Goal: Book appointment/travel/reservation

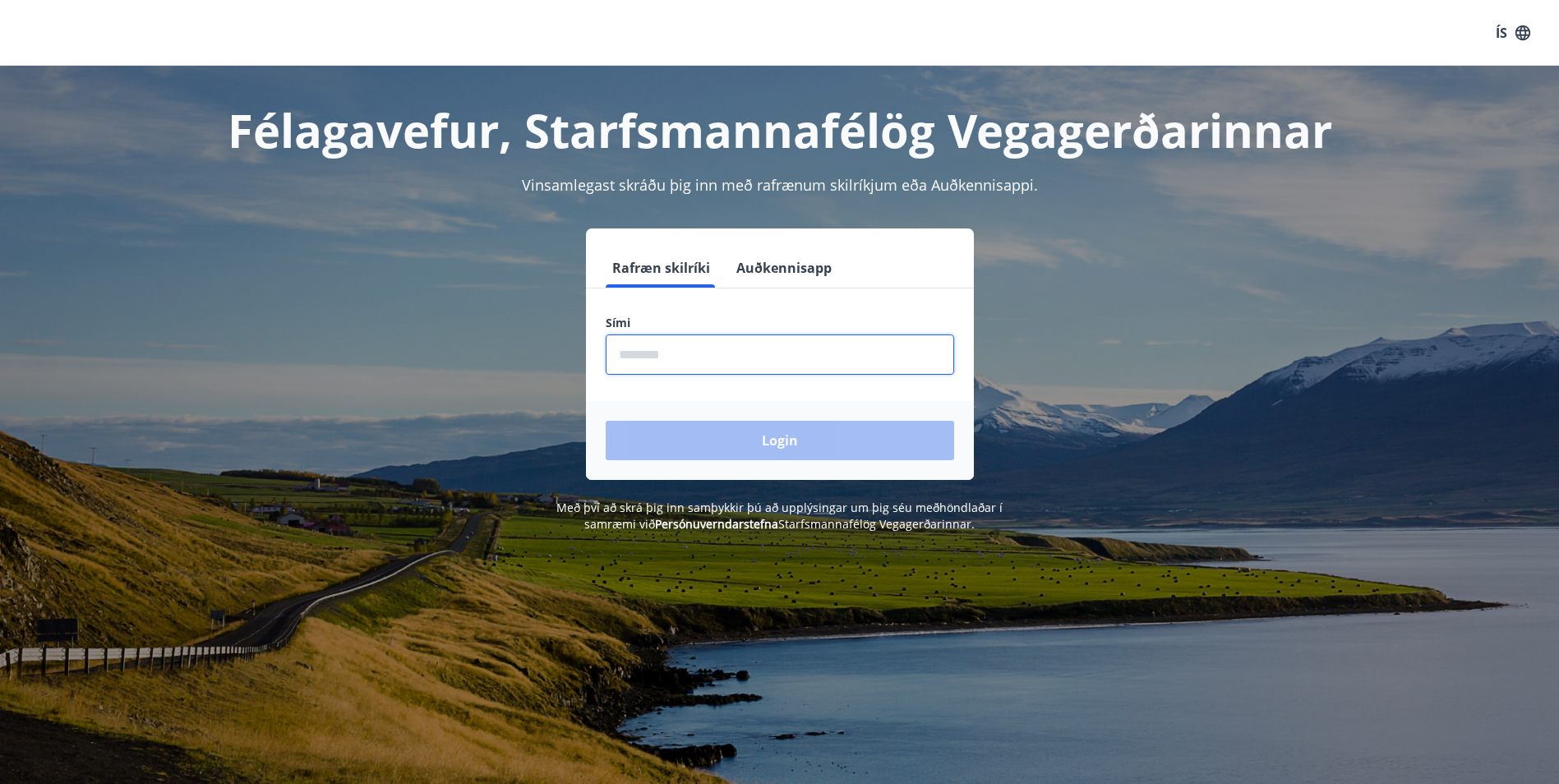
click at [647, 352] on input "phone" at bounding box center [780, 355] width 348 height 41
type input "********"
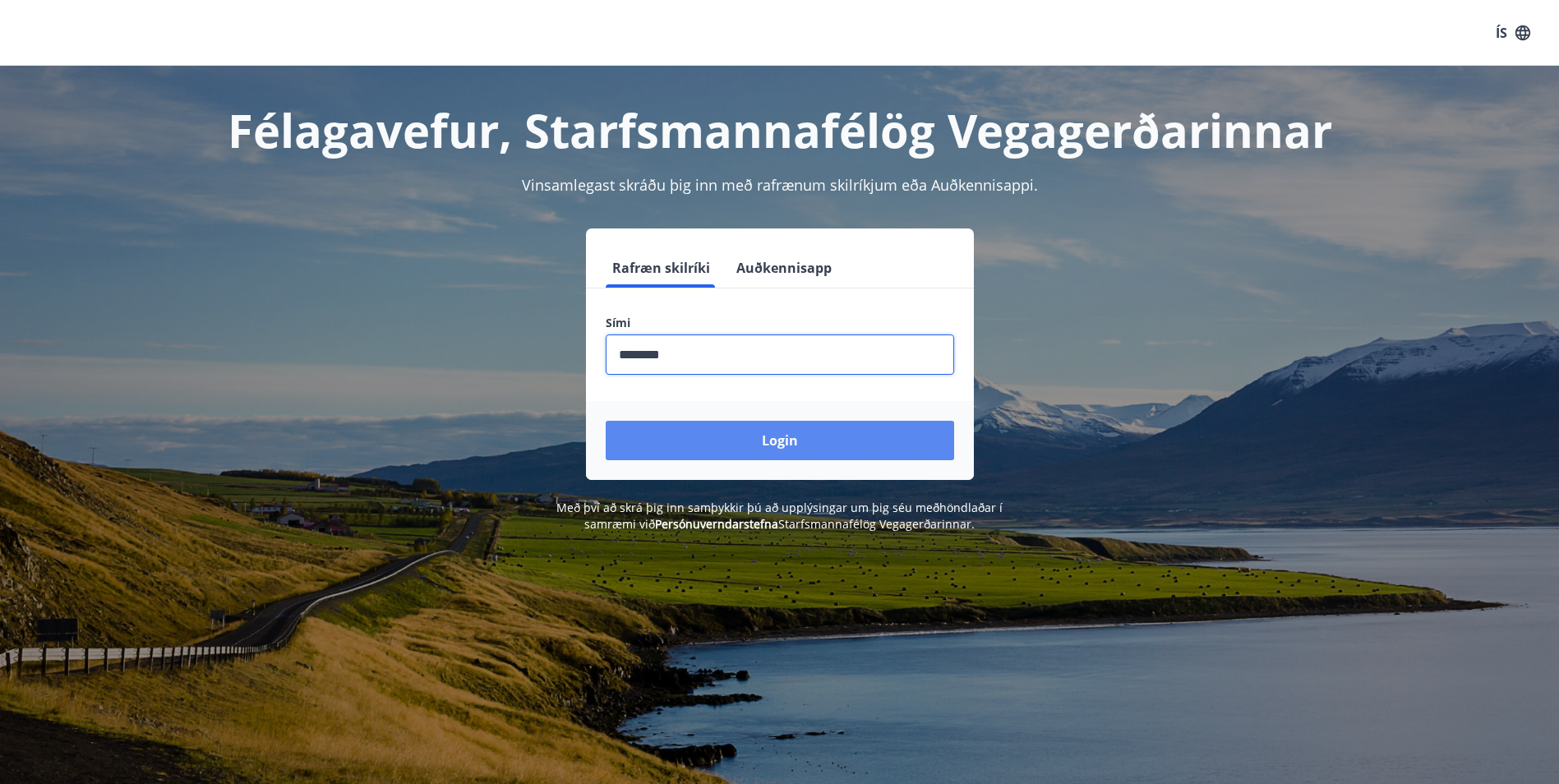
click at [761, 442] on button "Login" at bounding box center [780, 441] width 348 height 40
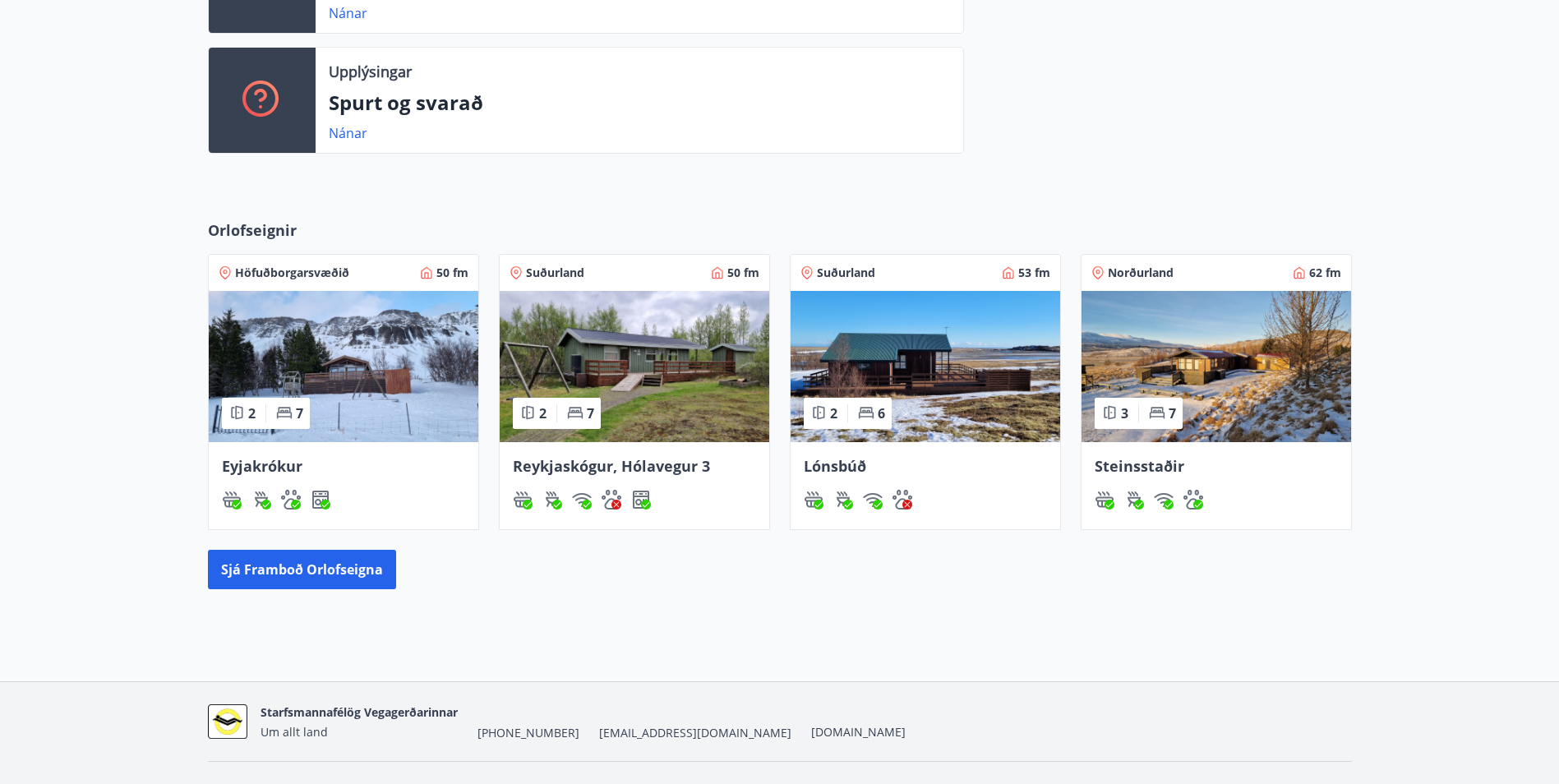
scroll to position [571, 0]
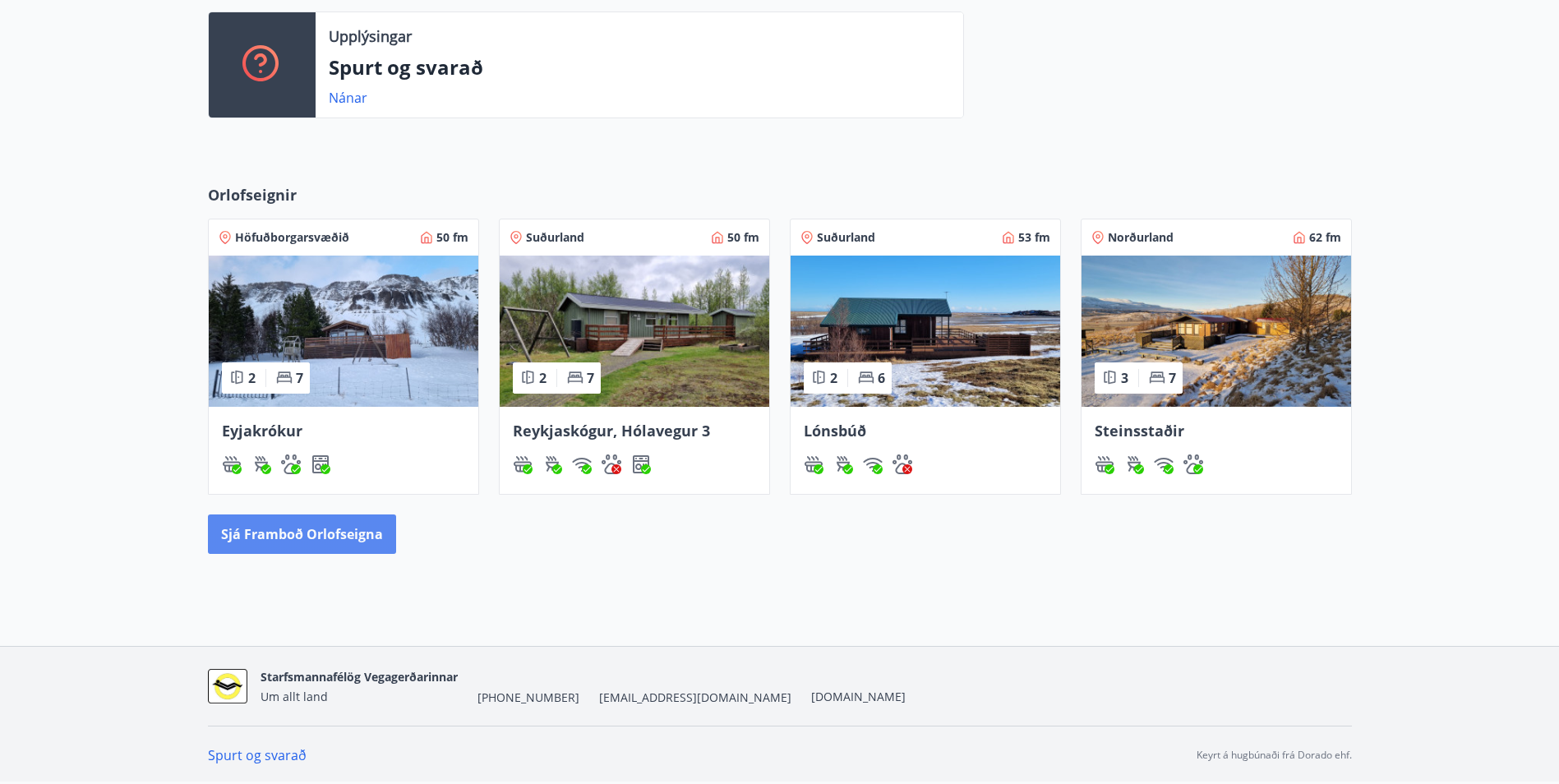
click at [278, 534] on button "Sjá framboð orlofseigna" at bounding box center [302, 534] width 188 height 40
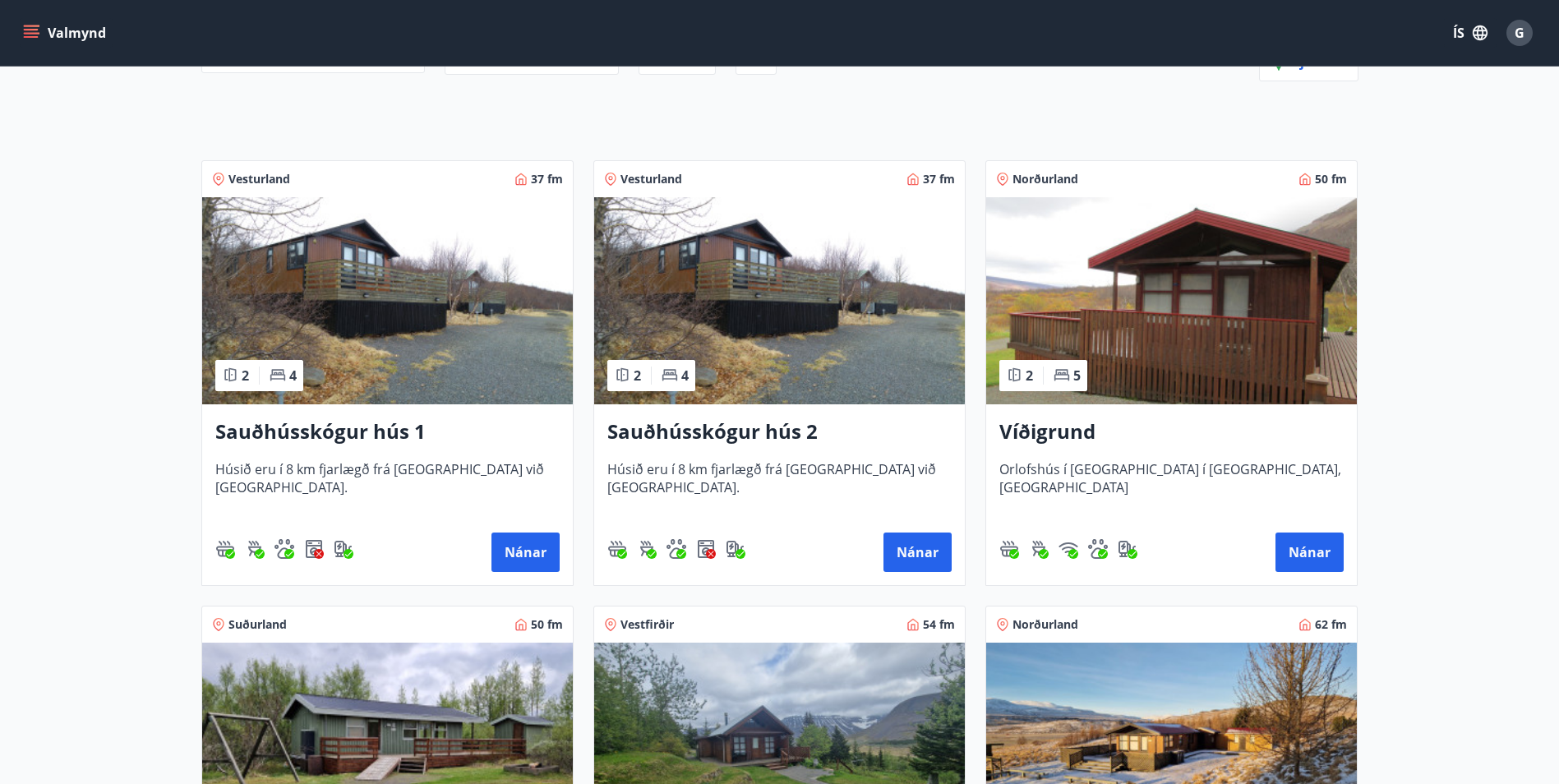
scroll to position [165, 0]
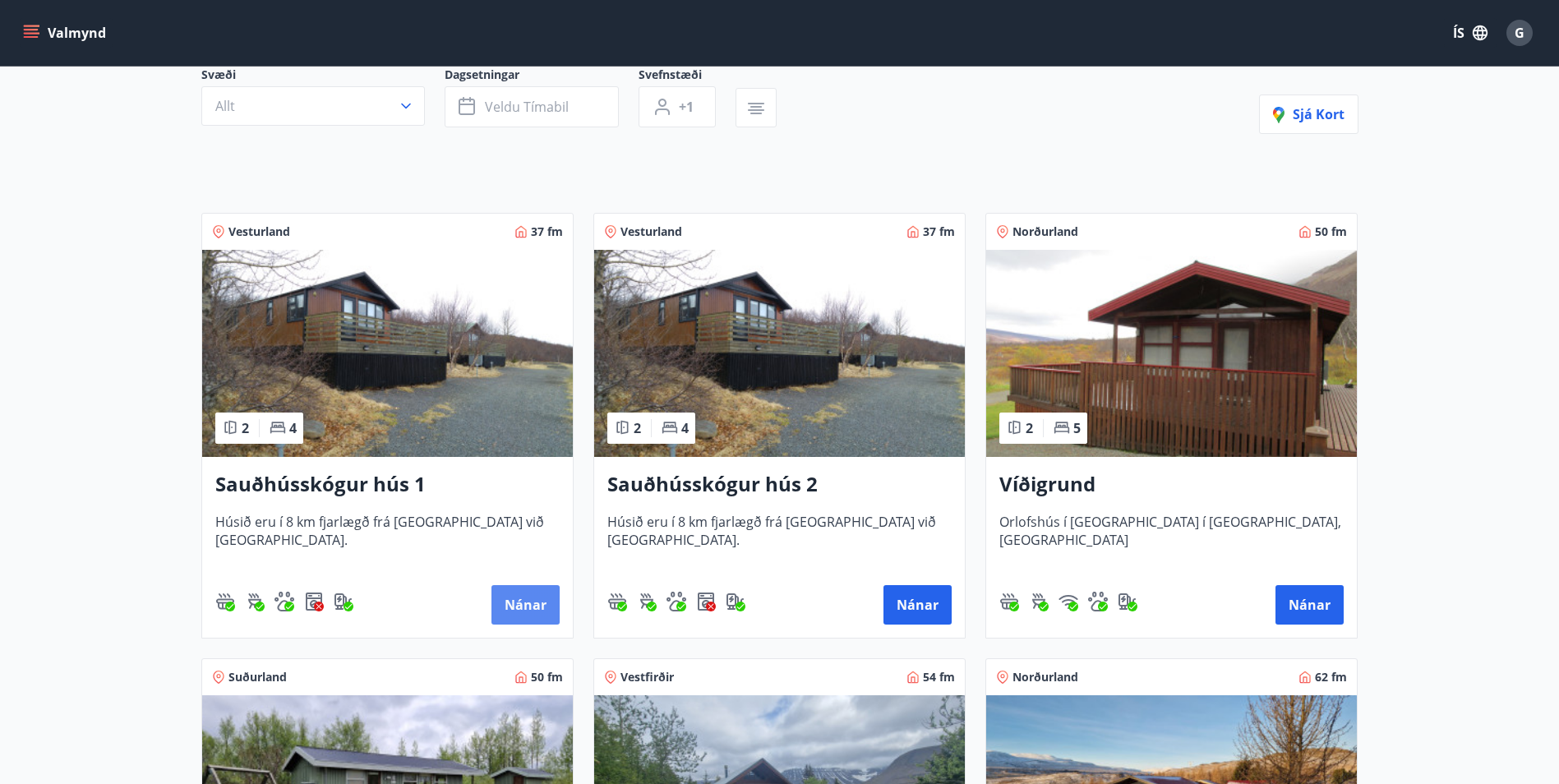
click at [517, 598] on button "Nánar" at bounding box center [525, 605] width 68 height 40
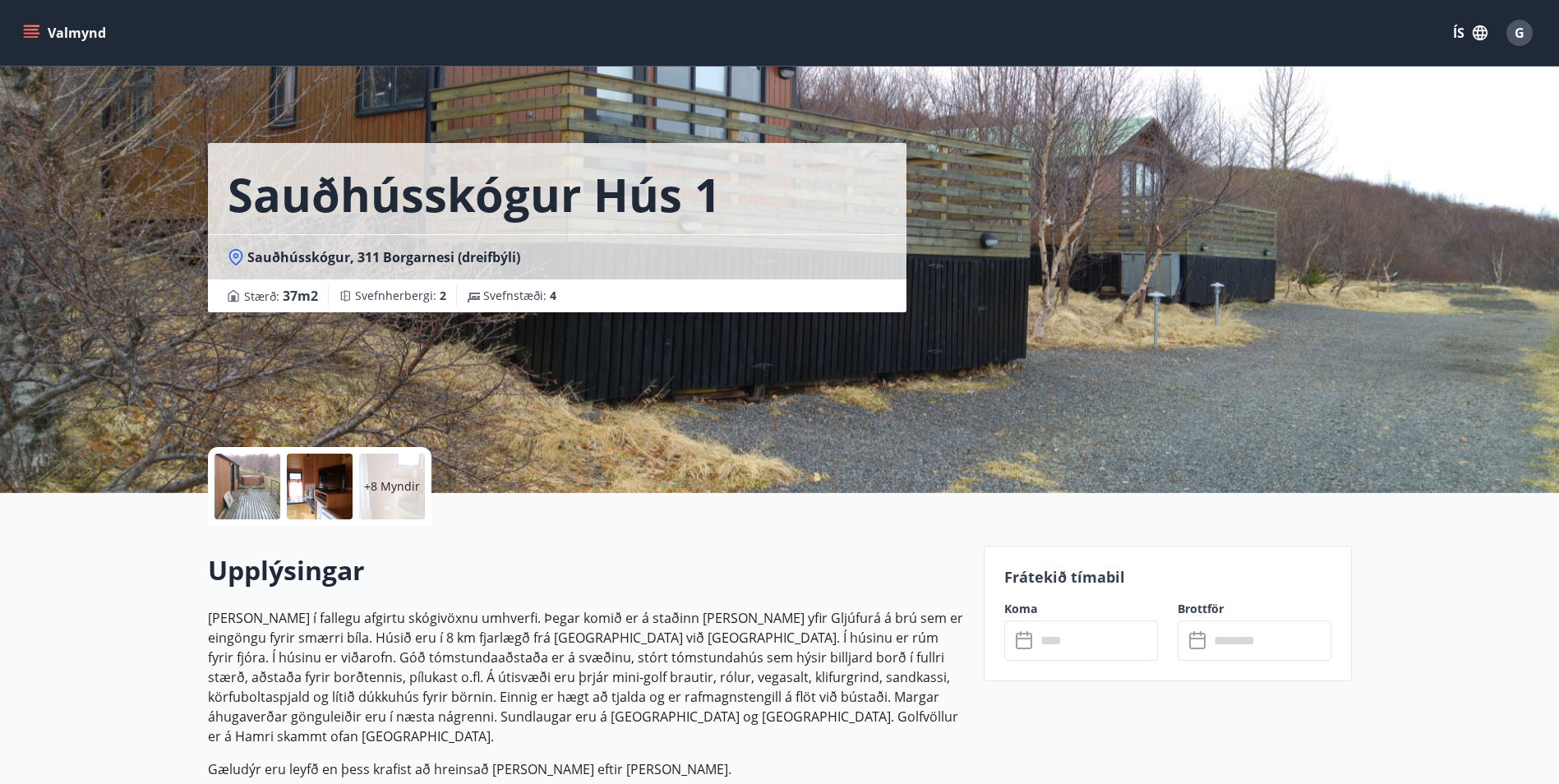
click at [1025, 643] on icon at bounding box center [1025, 640] width 20 height 20
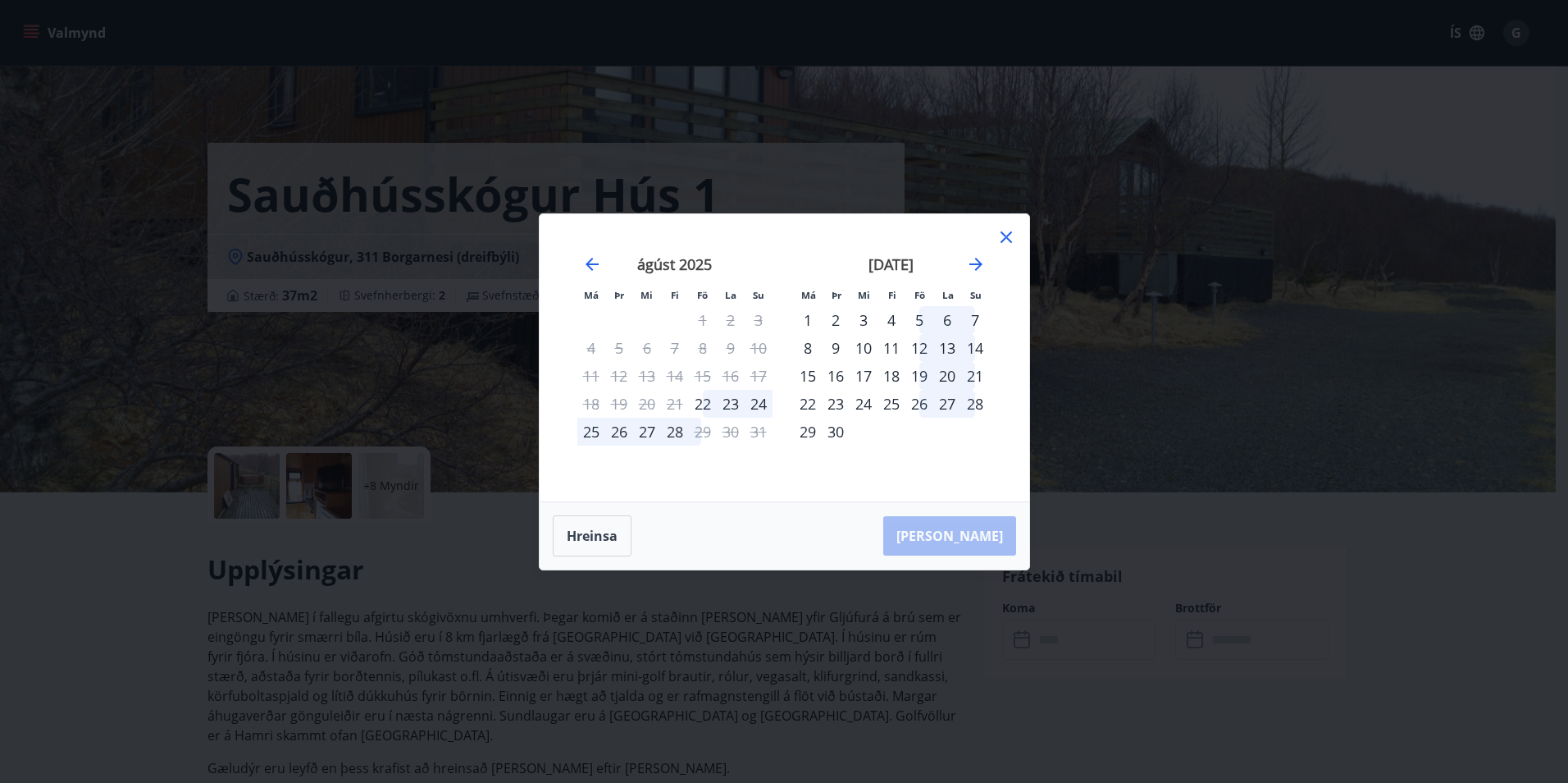
click at [1007, 234] on icon at bounding box center [1006, 237] width 11 height 11
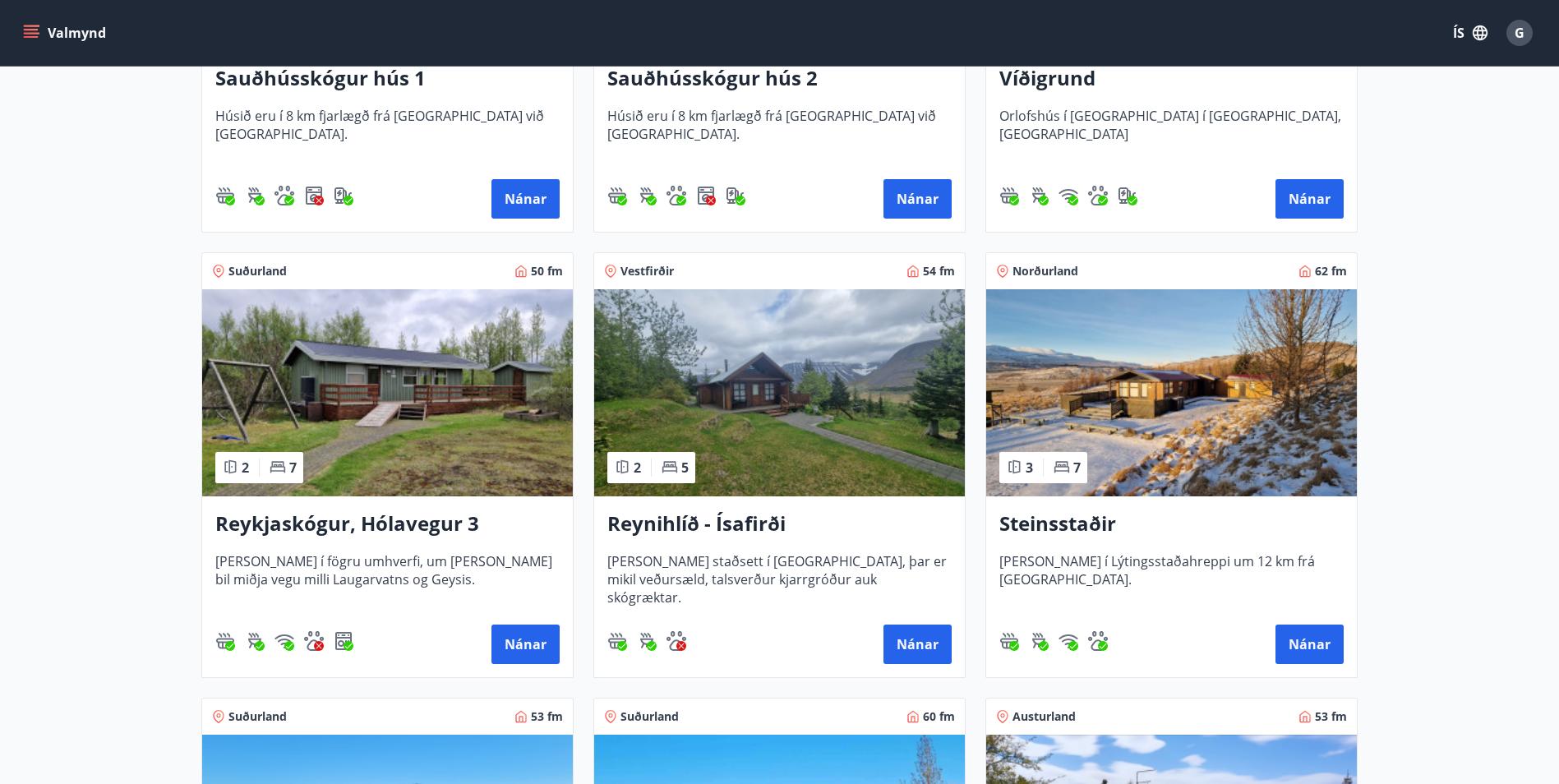
scroll to position [328, 0]
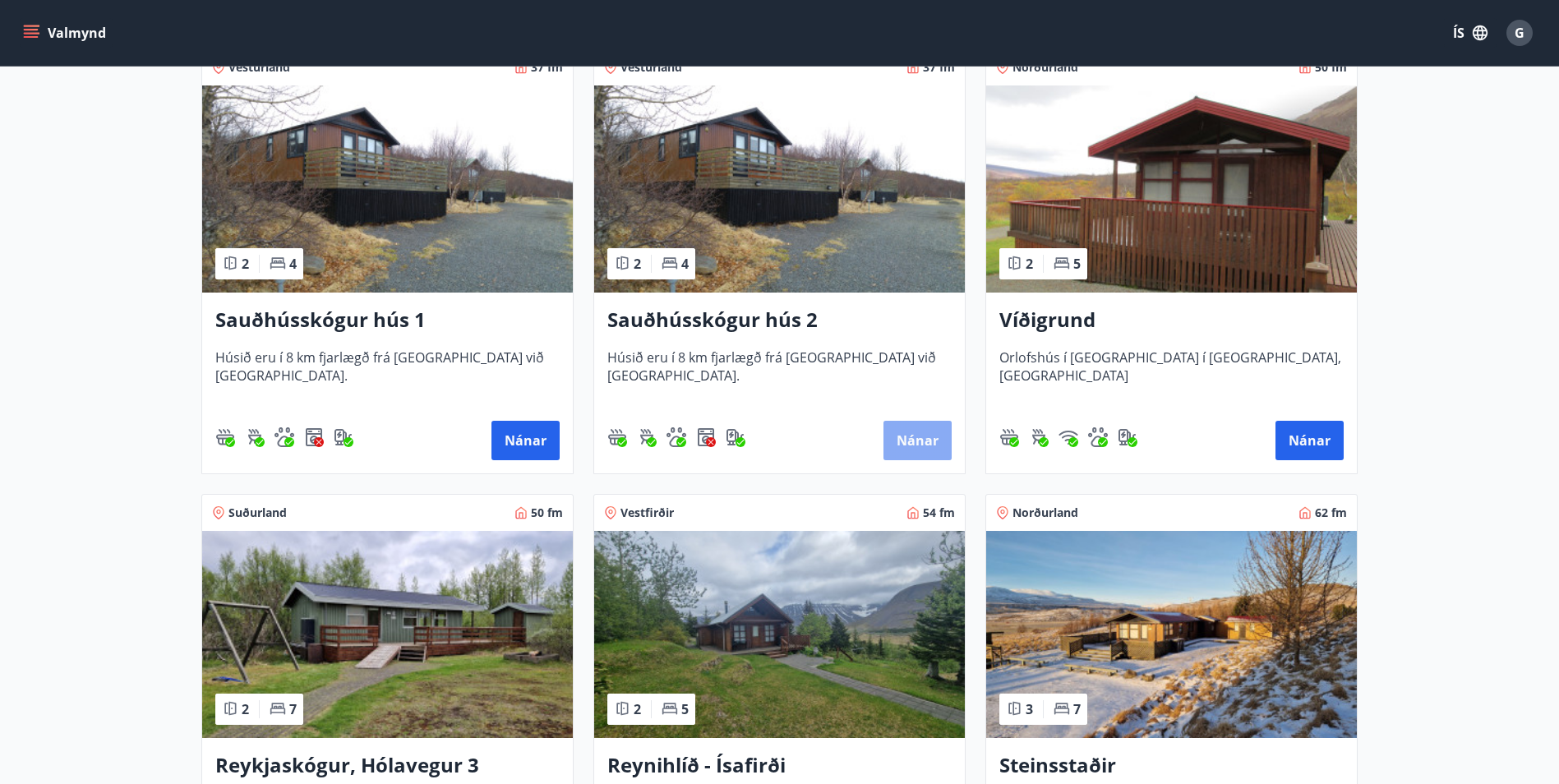
click at [925, 431] on button "Nánar" at bounding box center [918, 441] width 68 height 40
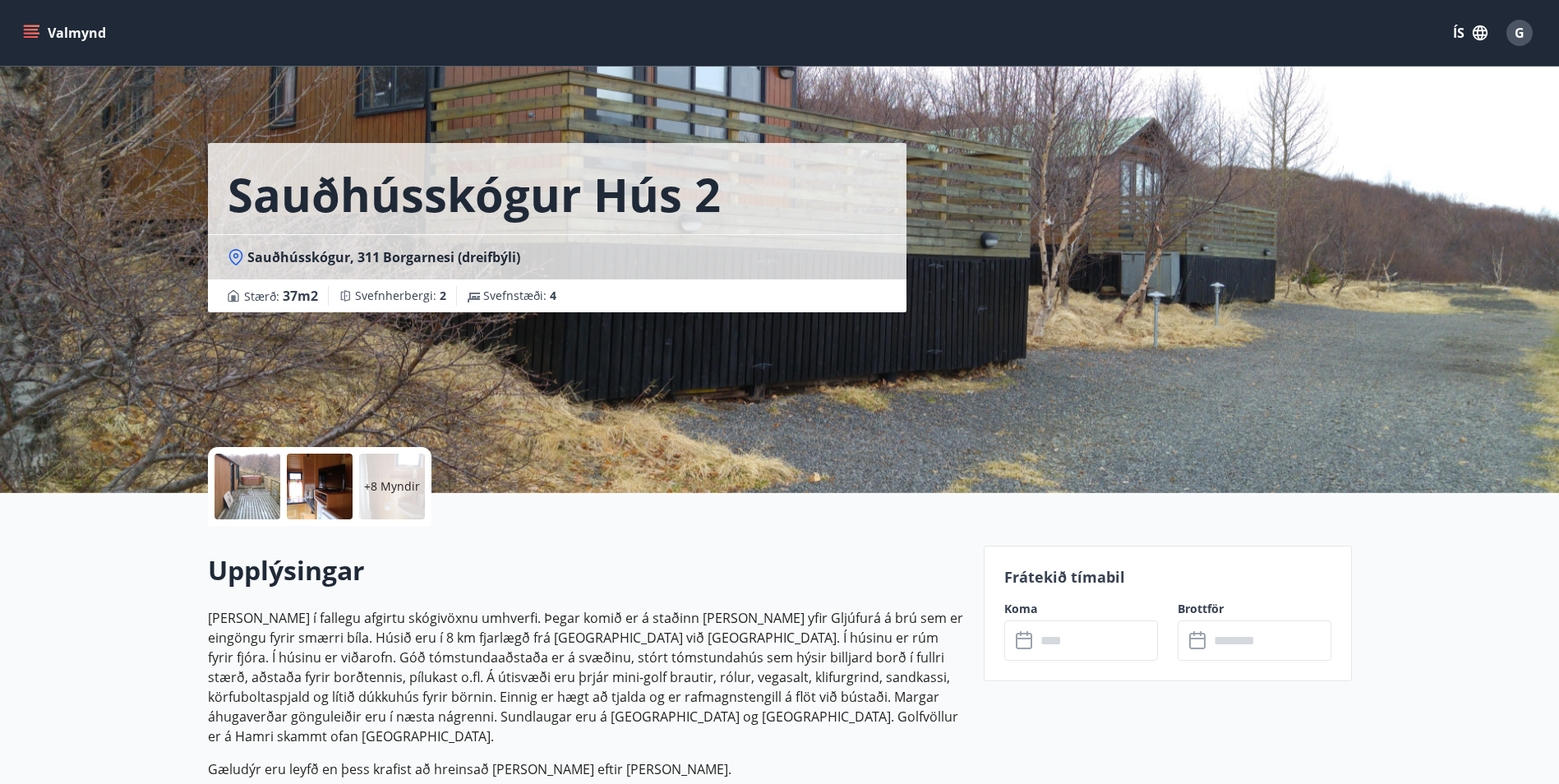
click at [1025, 638] on icon at bounding box center [1024, 638] width 16 height 2
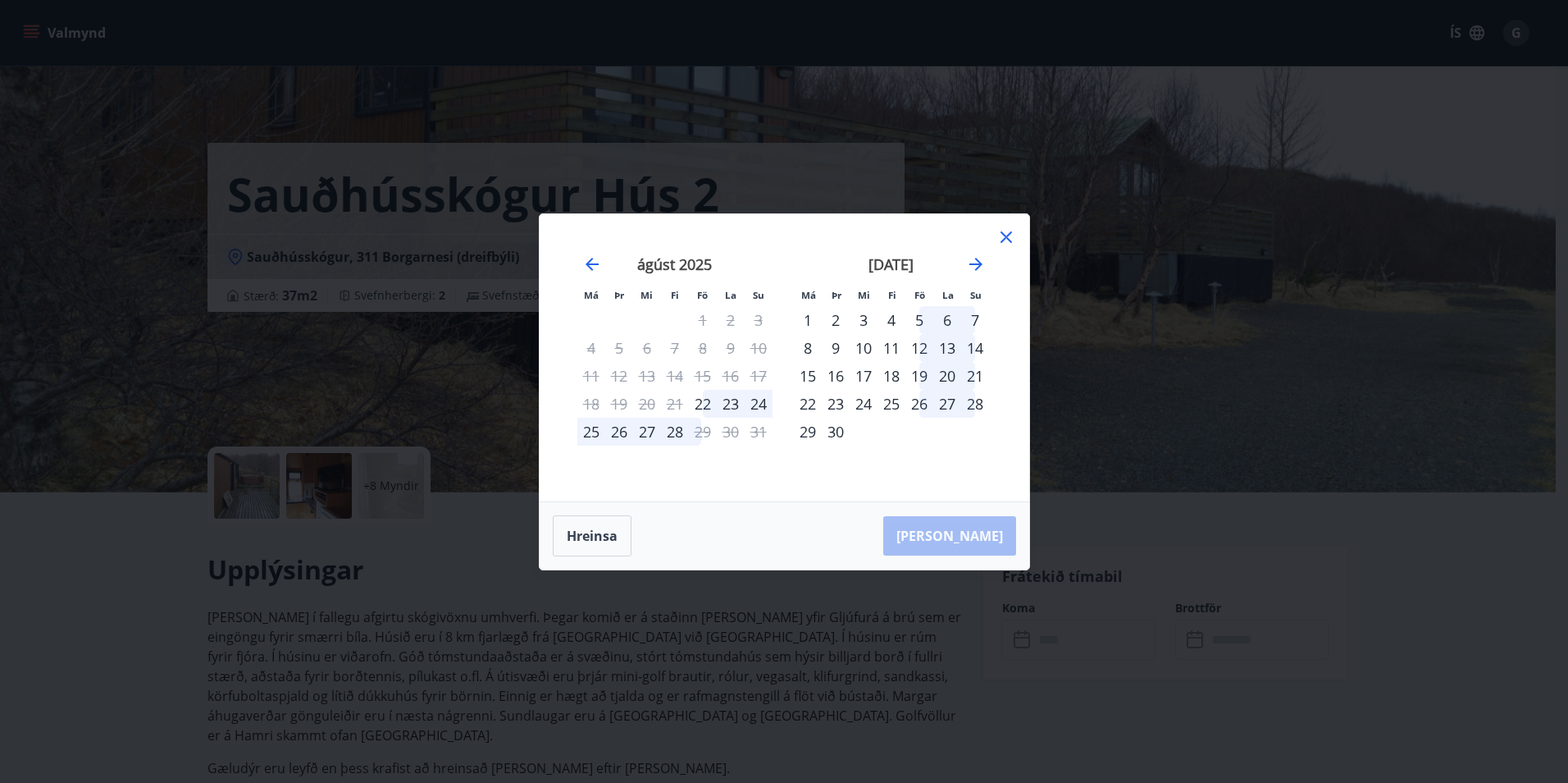
click at [1008, 232] on icon at bounding box center [1005, 237] width 20 height 20
